Goal: Check status

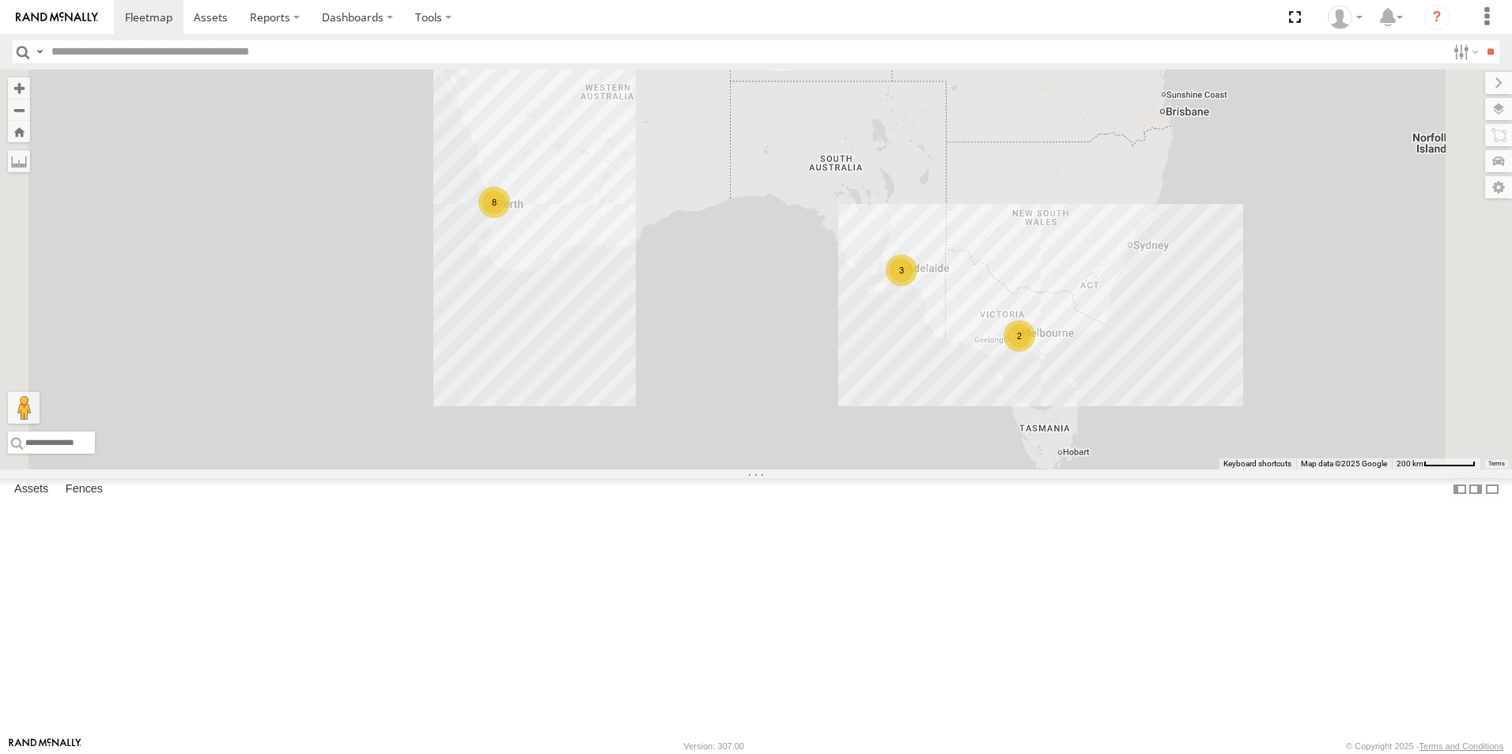
click at [0, 0] on link at bounding box center [0, 0] width 0 height 0
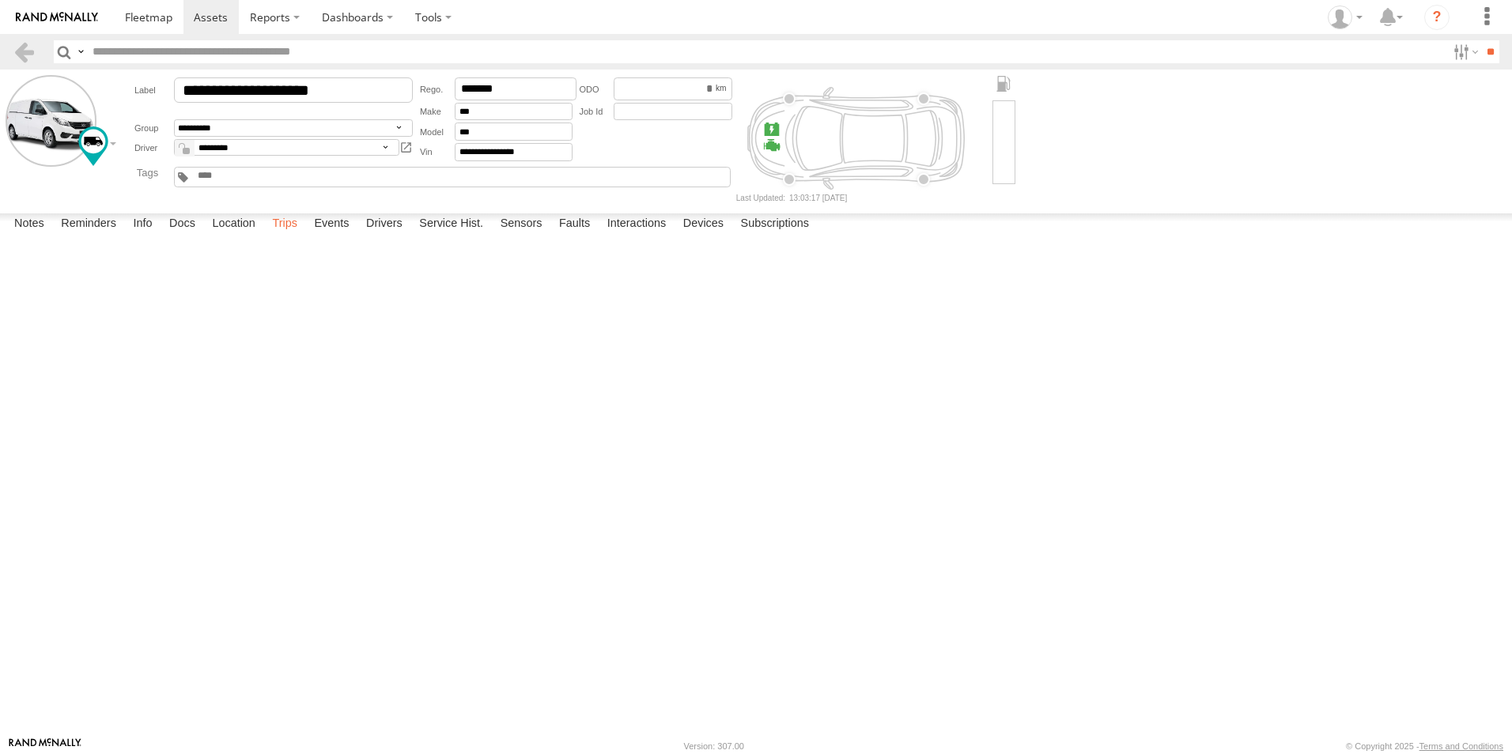
click at [286, 236] on label "Trips" at bounding box center [284, 225] width 41 height 22
click at [32, 50] on link at bounding box center [24, 51] width 23 height 23
